Goal: Information Seeking & Learning: Learn about a topic

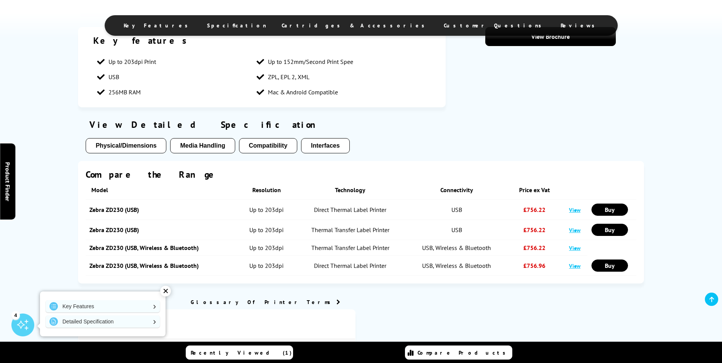
scroll to position [456, 0]
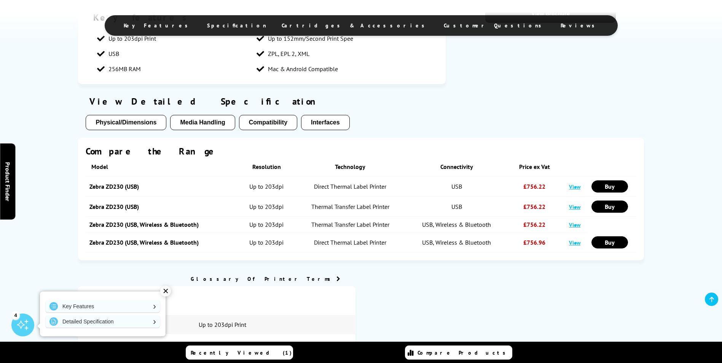
click at [200, 121] on button "Media Handling" at bounding box center [202, 122] width 65 height 15
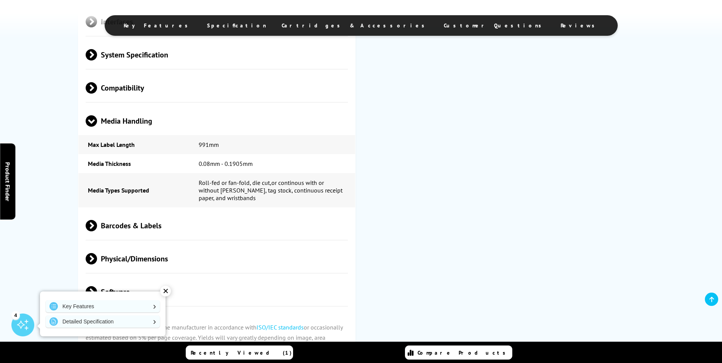
scroll to position [646, 0]
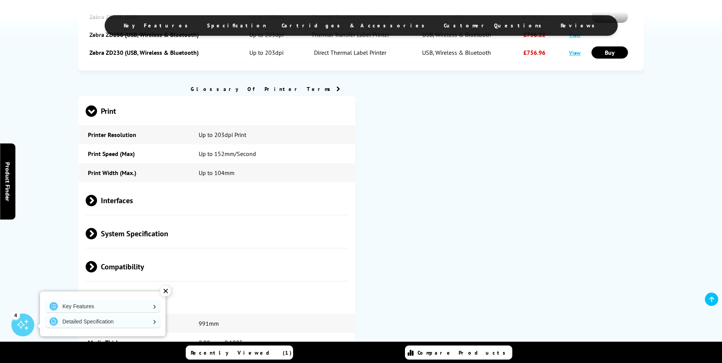
click at [141, 266] on span "Compatibility" at bounding box center [217, 266] width 262 height 29
click at [165, 293] on div "✕" at bounding box center [165, 291] width 11 height 11
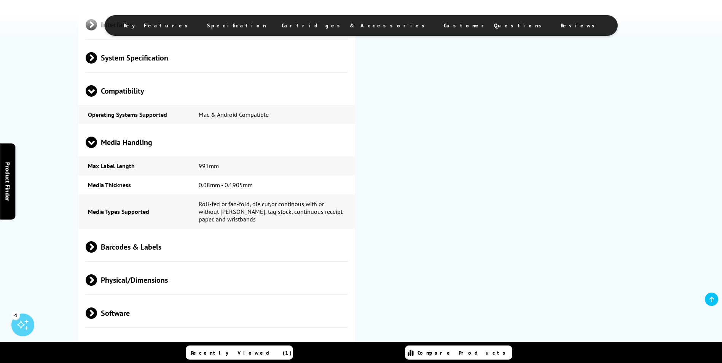
scroll to position [836, 0]
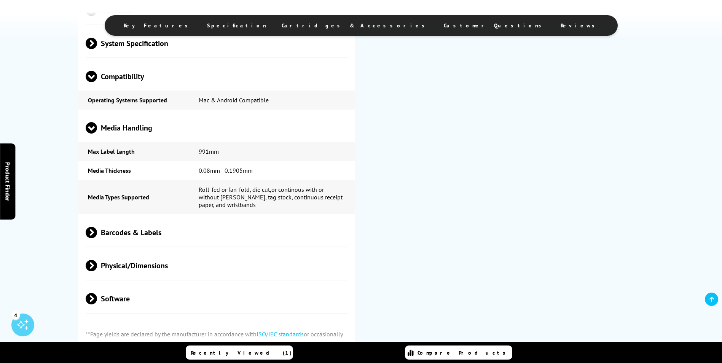
click at [194, 261] on span "Physical/Dimensions" at bounding box center [217, 265] width 262 height 29
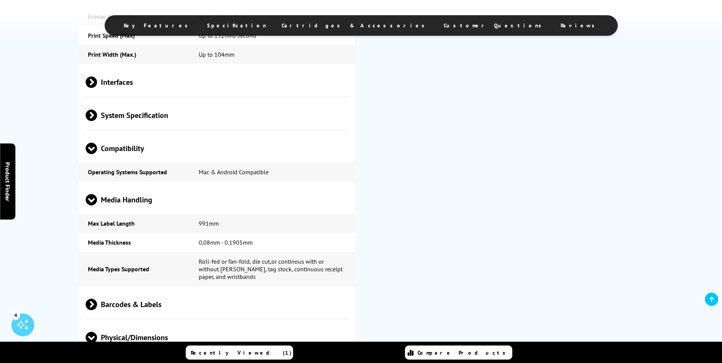
scroll to position [760, 0]
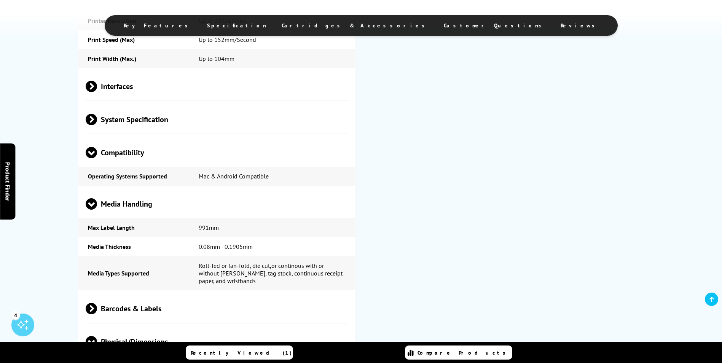
click at [213, 151] on span "Compatibility" at bounding box center [217, 152] width 262 height 29
